Goal: Transaction & Acquisition: Purchase product/service

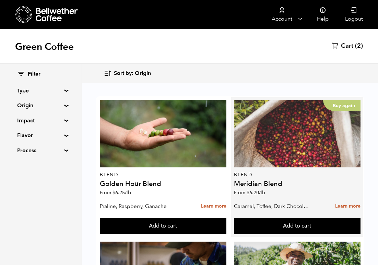
click at [322, 117] on div "Buy again" at bounding box center [297, 133] width 127 height 67
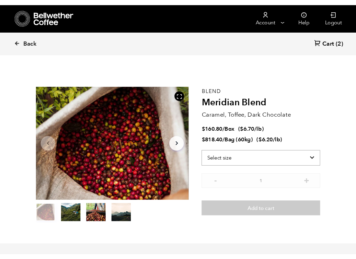
scroll to position [298, 294]
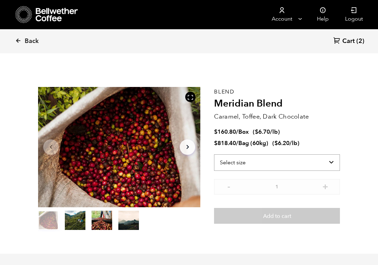
click at [301, 160] on select "Select size Bag (60kg) (132 lbs) Box (24 lbs)" at bounding box center [277, 162] width 126 height 16
click at [287, 160] on select "Select size Bag (60kg) (132 lbs) Box (24 lbs)" at bounding box center [277, 162] width 126 height 16
click at [297, 159] on select "Select size Bag (60kg) (132 lbs) Box (24 lbs)" at bounding box center [277, 162] width 126 height 16
